Goal: Communication & Community: Answer question/provide support

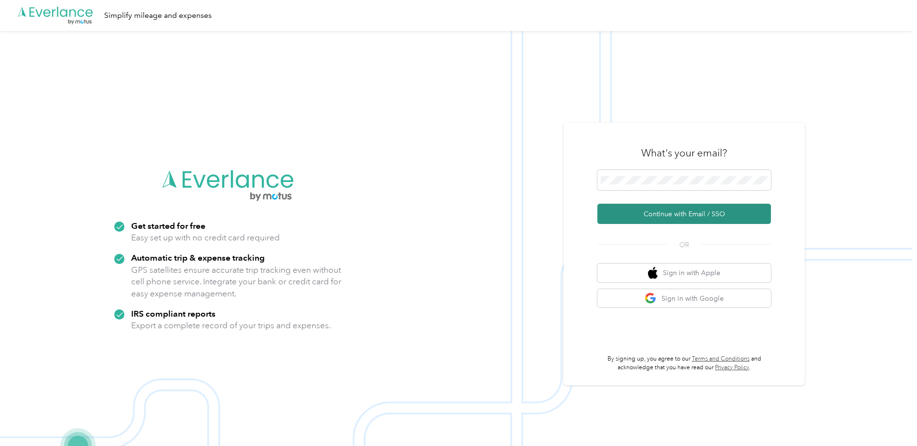
click at [661, 216] on button "Continue with Email / SSO" at bounding box center [685, 214] width 174 height 20
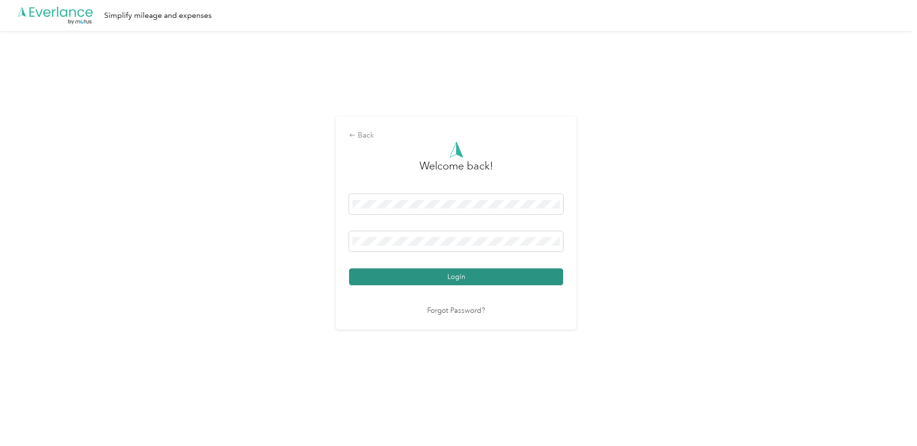
click at [409, 277] on button "Login" at bounding box center [456, 276] width 214 height 17
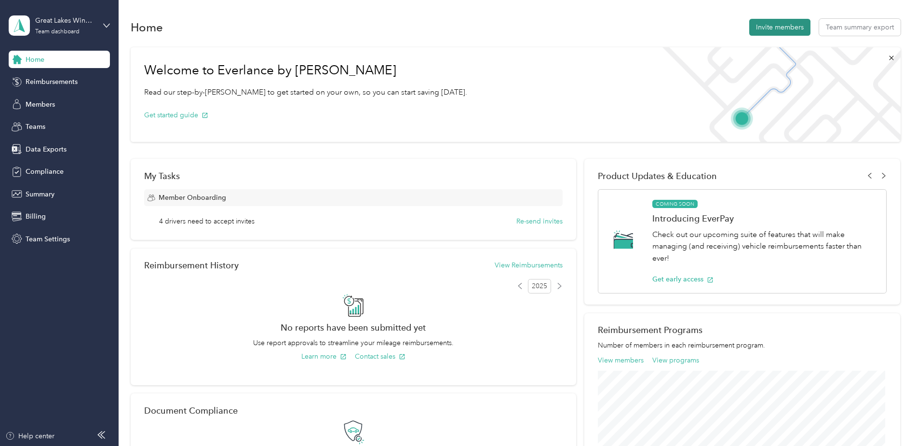
click at [777, 31] on button "Invite members" at bounding box center [780, 27] width 61 height 17
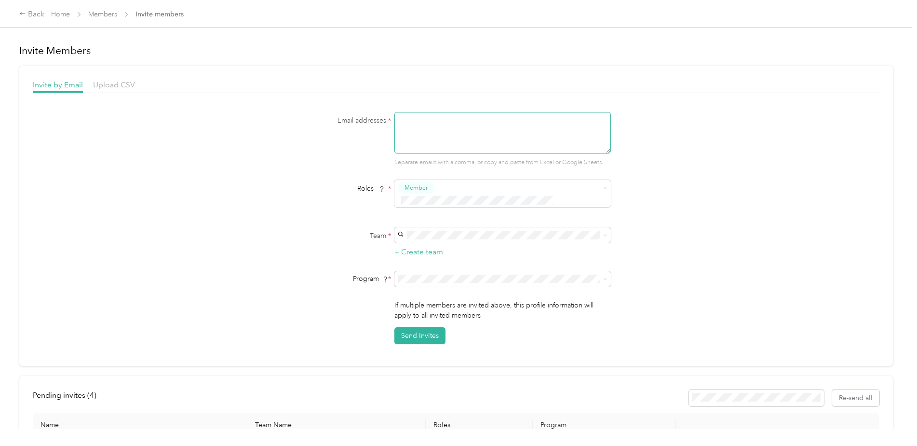
click at [438, 135] on textarea at bounding box center [503, 132] width 217 height 41
paste textarea "[EMAIL_ADDRESS][DOMAIN_NAME]"
type textarea "[EMAIL_ADDRESS][DOMAIN_NAME]"
click at [455, 244] on div "Great Lakes Wine & Spirits [EMAIL_ADDRESS][DOMAIN_NAME] +4 more" at bounding box center [501, 246] width 203 height 22
click at [450, 299] on div "Tracking (CPM)" at bounding box center [501, 301] width 203 height 10
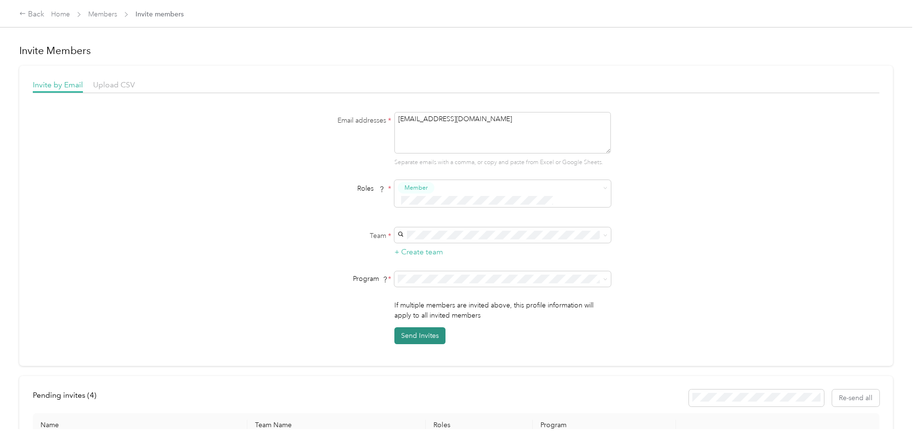
click at [420, 327] on button "Send Invites" at bounding box center [420, 335] width 51 height 17
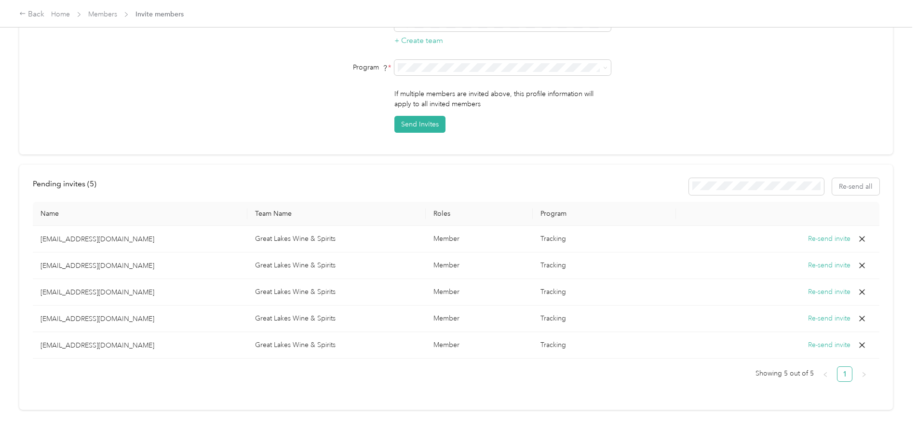
click at [811, 313] on button "Re-send invite" at bounding box center [829, 318] width 42 height 11
click at [816, 287] on button "Re-send invite" at bounding box center [829, 292] width 42 height 11
click at [813, 260] on button "Re-send invite" at bounding box center [829, 265] width 42 height 11
